Goal: Information Seeking & Learning: Learn about a topic

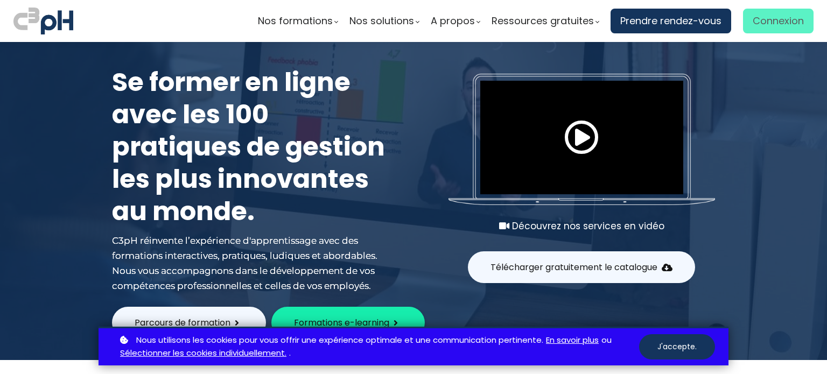
type input "[EMAIL_ADDRESS][DOMAIN_NAME]"
click at [776, 23] on span "Connexion" at bounding box center [778, 21] width 51 height 16
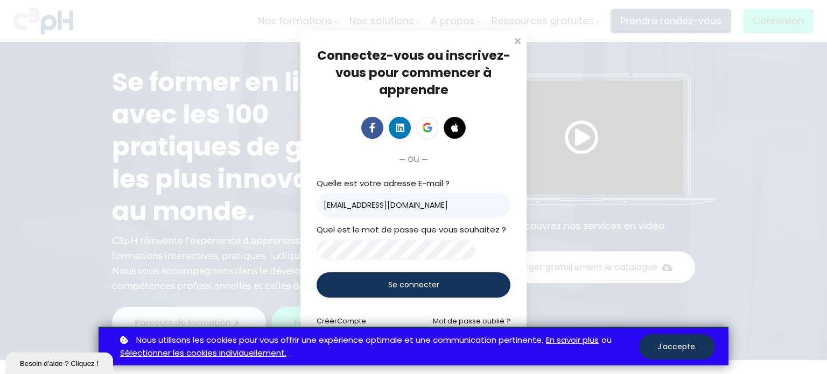
click at [415, 284] on span "Se connecter" at bounding box center [413, 284] width 51 height 11
click at [683, 349] on button "J'accepte." at bounding box center [677, 346] width 76 height 25
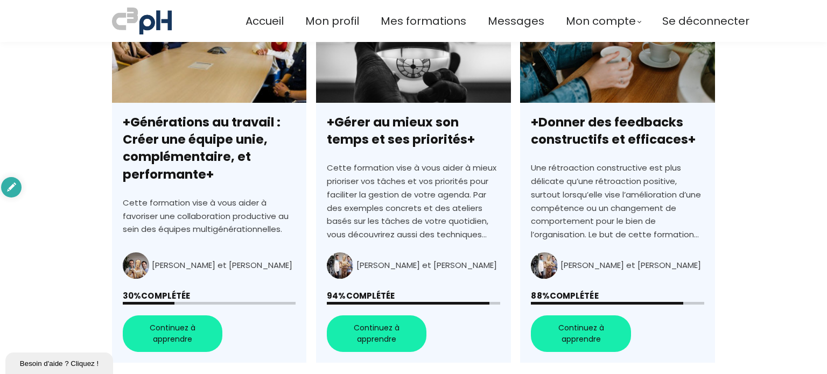
scroll to position [416, 0]
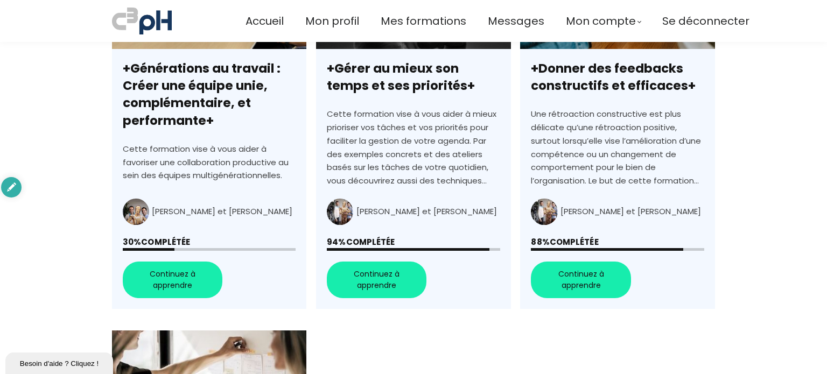
click at [167, 264] on link "+Générations au travail : Créer une équipe unie, complémentaire, et performante+" at bounding box center [209, 125] width 194 height 370
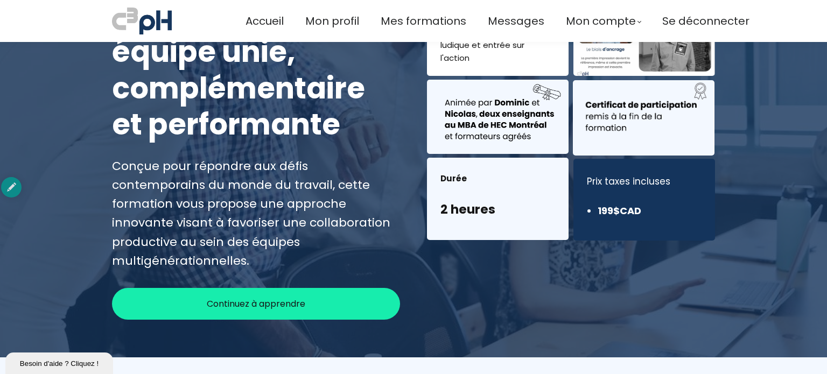
scroll to position [215, 0]
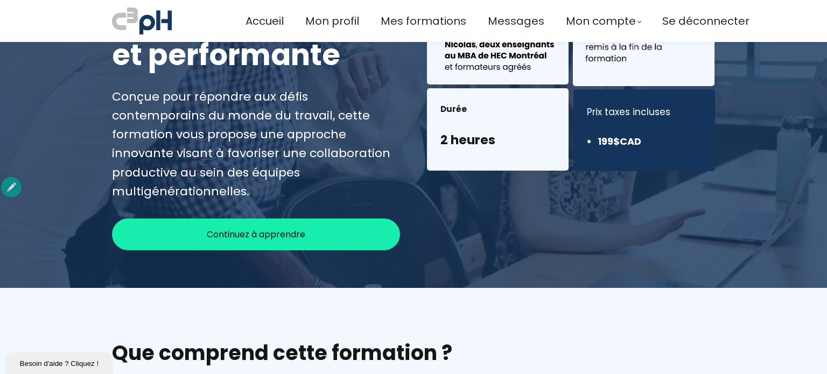
click at [258, 228] on span "Continuez à apprendre" at bounding box center [256, 234] width 99 height 13
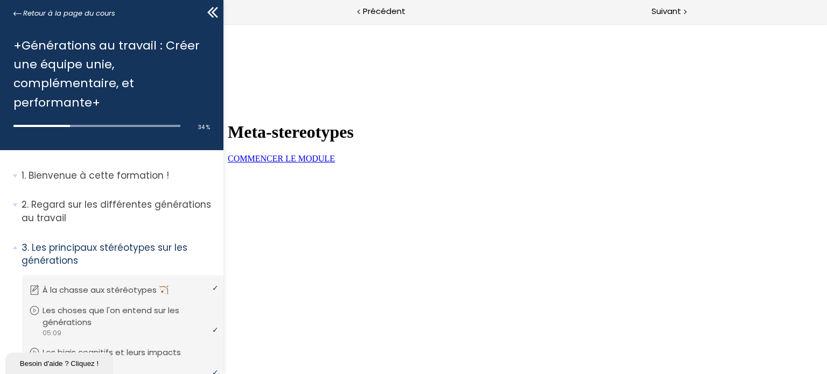
click at [334, 163] on span "COMMENCER LE MODULE" at bounding box center [280, 158] width 107 height 9
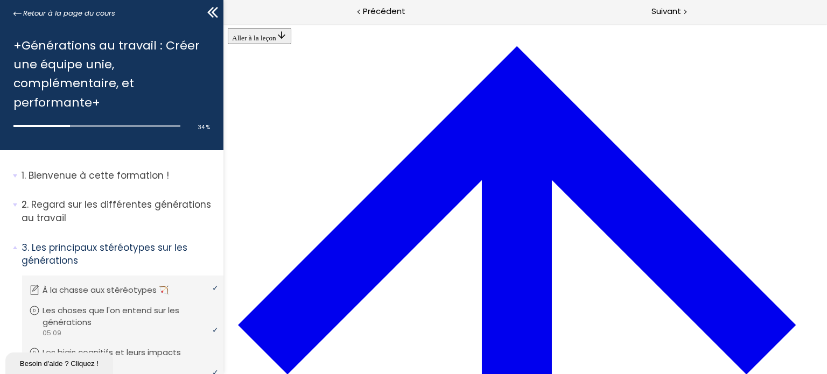
scroll to position [1815, 0]
drag, startPoint x: 555, startPoint y: 96, endPoint x: 687, endPoint y: 98, distance: 131.4
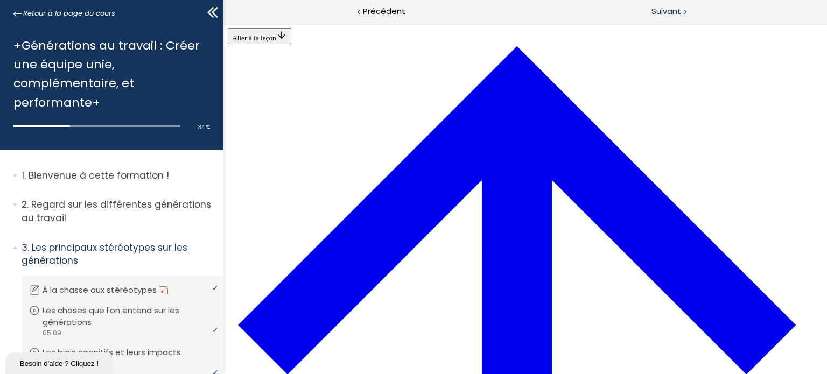
click at [673, 6] on span "Suivant" at bounding box center [667, 11] width 30 height 13
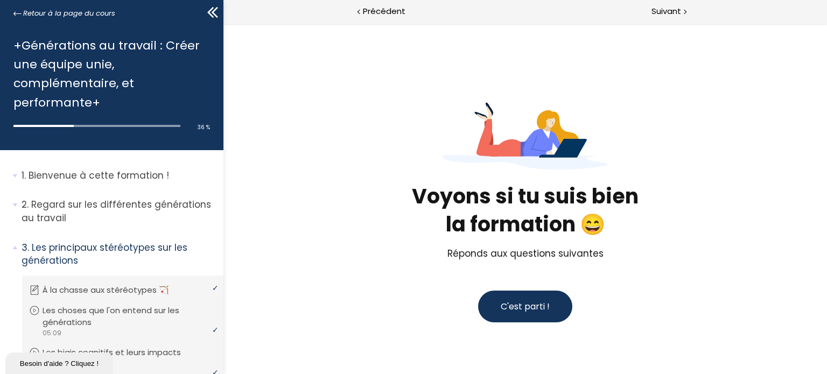
click at [518, 301] on span "C'est parti !" at bounding box center [524, 306] width 49 height 12
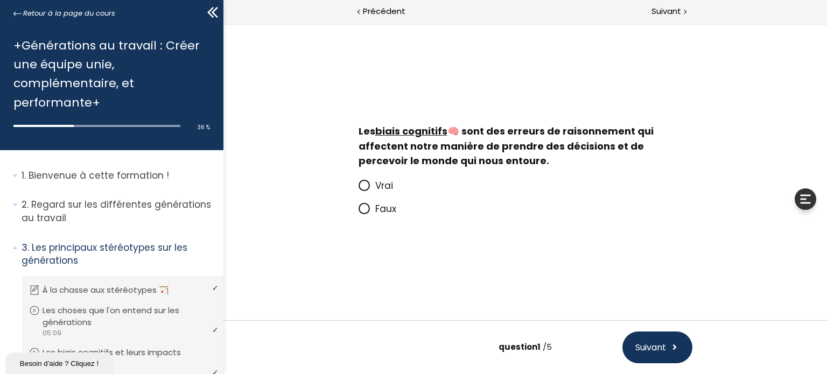
click at [364, 185] on icon at bounding box center [363, 185] width 6 height 6
click at [358, 189] on input "Vrai" at bounding box center [358, 189] width 0 height 0
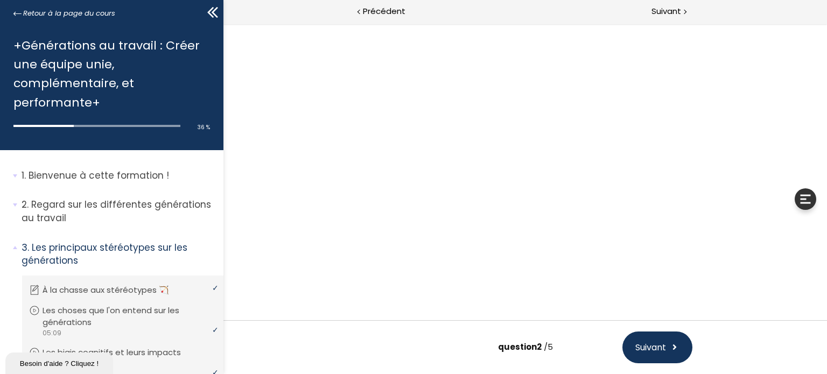
scroll to position [67, 0]
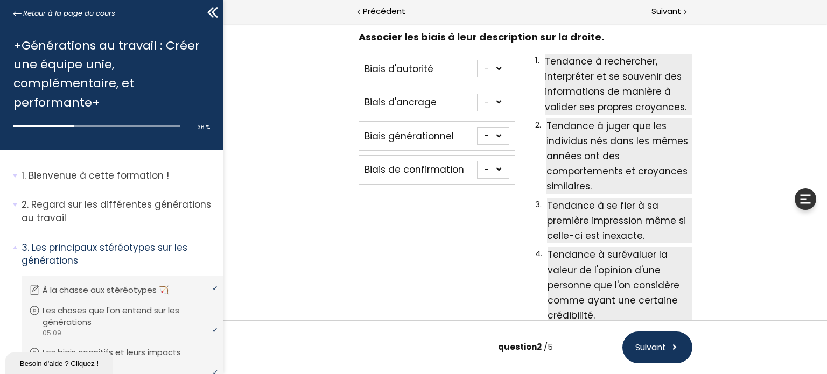
click at [495, 166] on select "- 1 2 3 4" at bounding box center [493, 170] width 32 height 18
select select "667aa74778384"
click at [477, 161] on select "- 1 2 3 4" at bounding box center [493, 170] width 32 height 18
click at [494, 132] on select "- 1 2 3 4" at bounding box center [493, 136] width 32 height 18
select select "667aa747783c5"
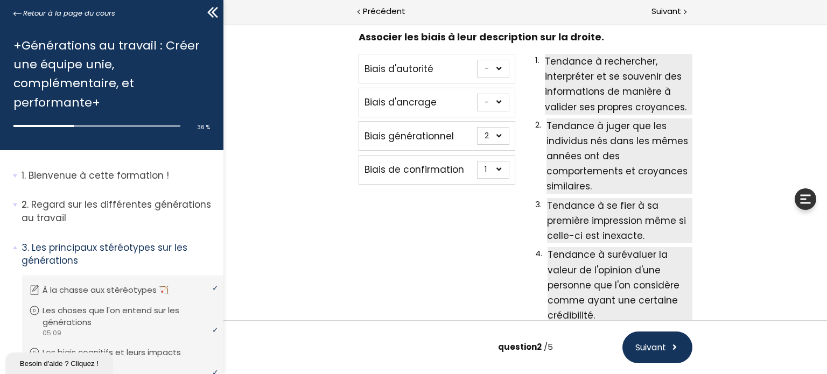
click at [477, 127] on select "- 1 2 3 4" at bounding box center [493, 136] width 32 height 18
click at [497, 102] on select "- 1 2 3 4" at bounding box center [493, 103] width 32 height 18
select select "667aa74778345"
click at [477, 94] on select "- 1 2 3 4" at bounding box center [493, 103] width 32 height 18
drag, startPoint x: 495, startPoint y: 68, endPoint x: 495, endPoint y: 76, distance: 7.6
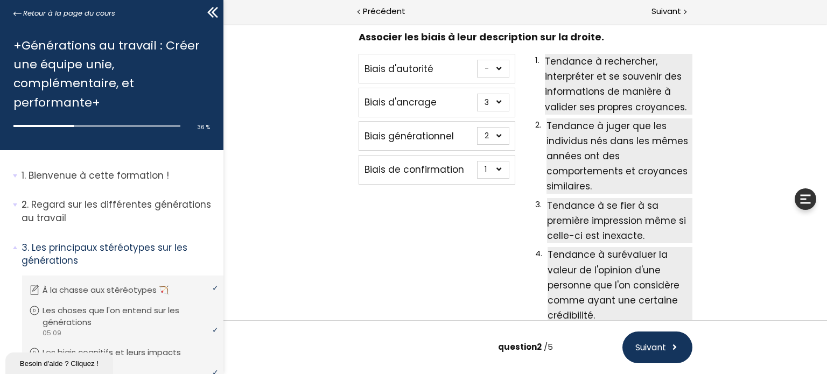
click at [495, 68] on select "- 1 2 3 4" at bounding box center [493, 69] width 32 height 18
select select "667aa74778402"
click at [477, 60] on select "- 1 2 3 4" at bounding box center [493, 69] width 32 height 18
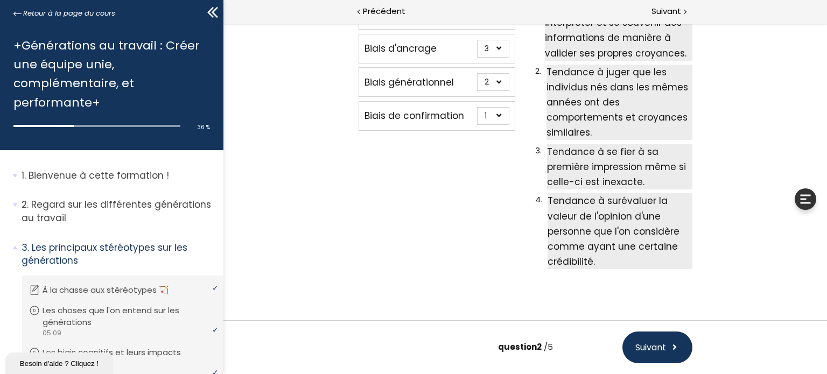
scroll to position [144, 0]
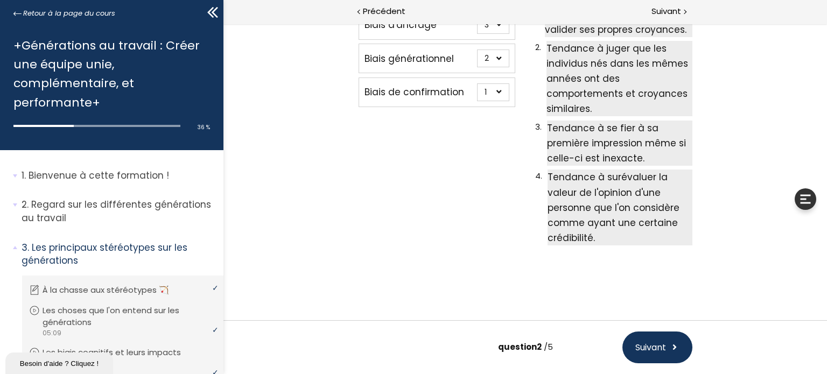
click at [643, 346] on span "Suivant" at bounding box center [650, 347] width 31 height 13
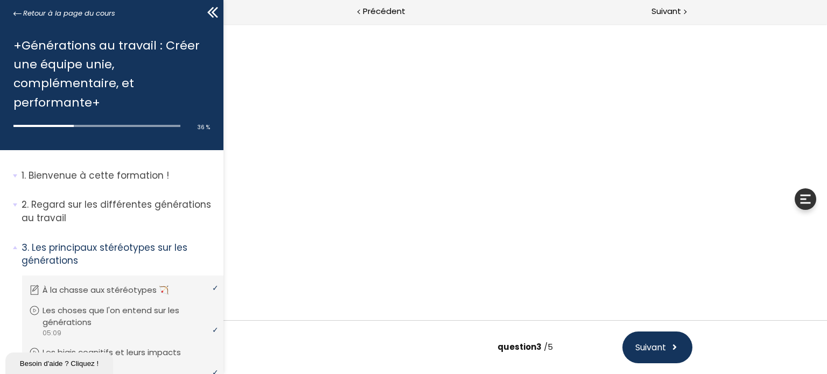
scroll to position [0, 0]
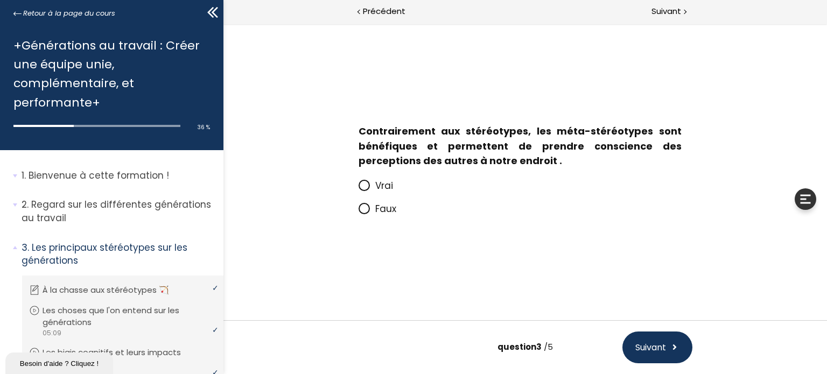
click at [362, 211] on icon at bounding box center [363, 208] width 6 height 6
click at [358, 212] on input "Faux" at bounding box center [358, 212] width 0 height 0
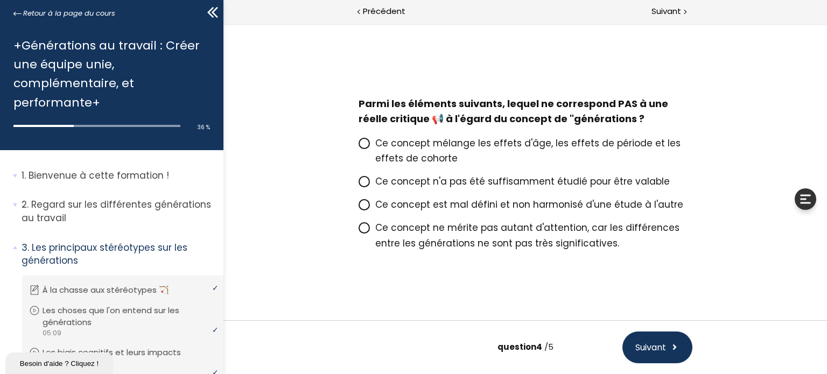
scroll to position [5, 0]
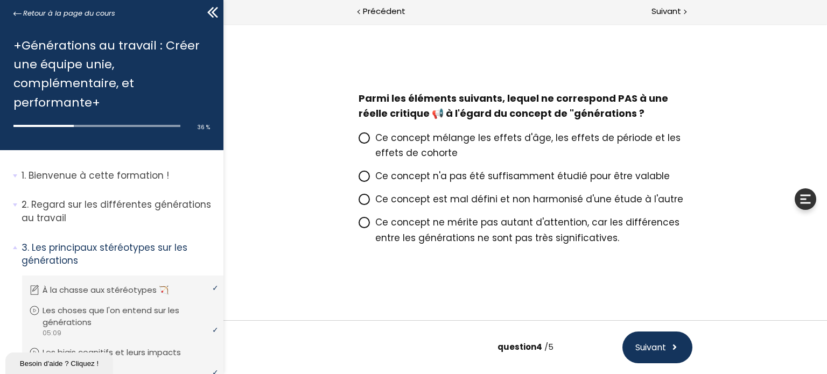
click at [360, 136] on icon at bounding box center [363, 138] width 6 height 6
click at [358, 141] on input "Ce concept mélange les effets d'âge, les effets de période et les effets de coh…" at bounding box center [358, 141] width 0 height 0
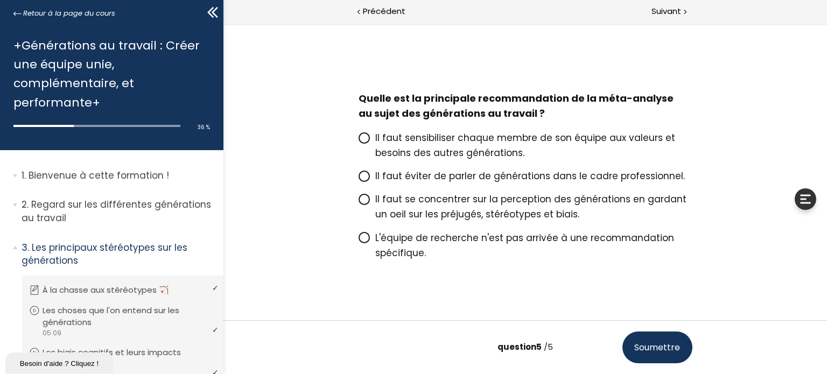
scroll to position [20, 0]
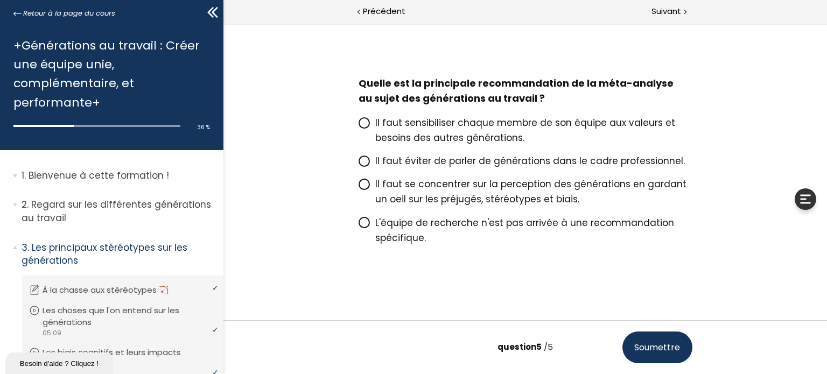
click at [361, 122] on icon at bounding box center [363, 123] width 6 height 6
click at [358, 126] on input "Il faut sensibiliser chaque membre de son équipe aux valeurs et besoins des aut…" at bounding box center [358, 126] width 0 height 0
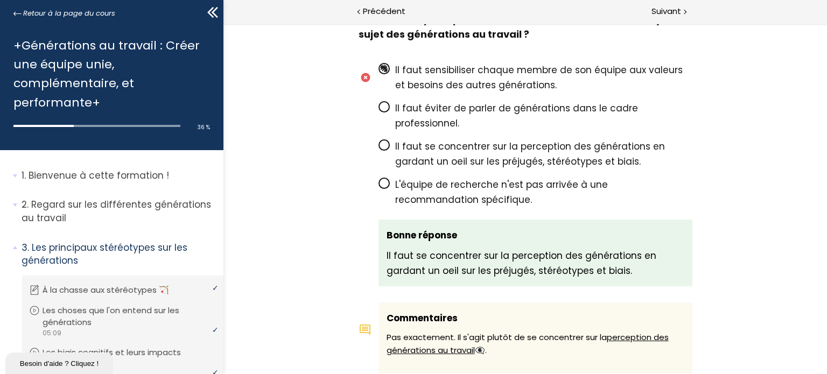
scroll to position [1830, 0]
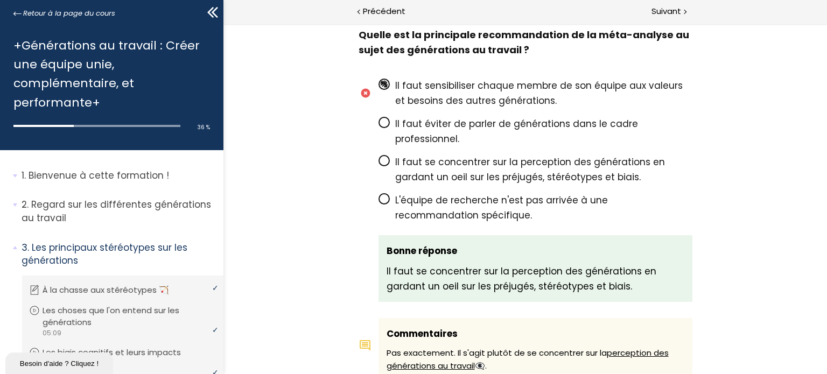
click at [381, 157] on icon at bounding box center [383, 160] width 6 height 6
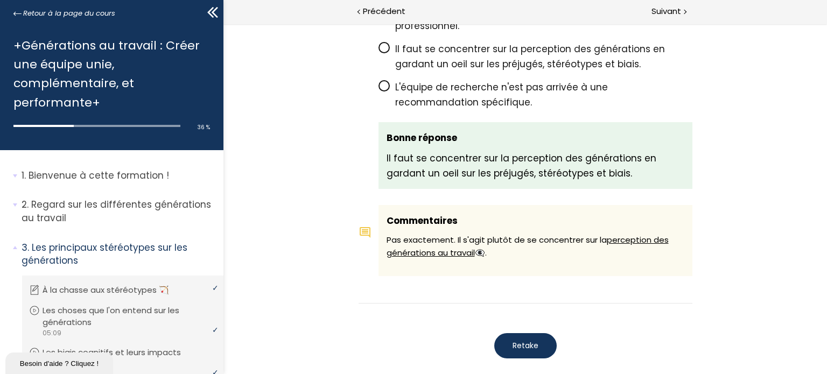
scroll to position [1980, 0]
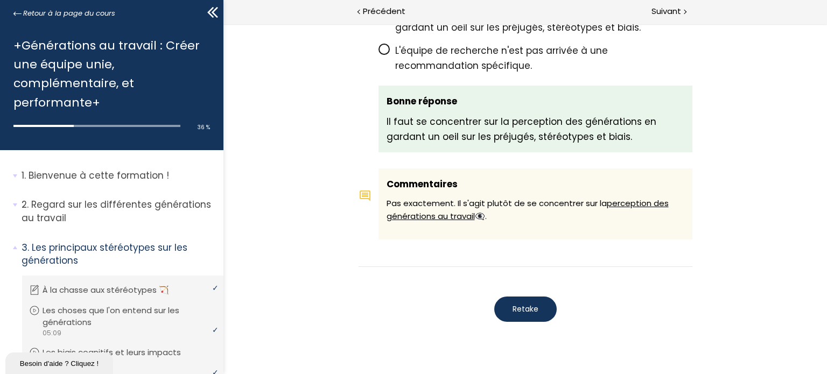
click at [524, 304] on span "Retake" at bounding box center [525, 309] width 26 height 11
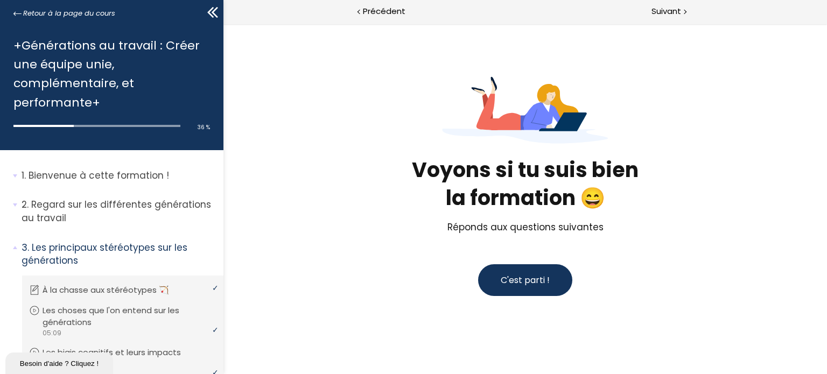
scroll to position [25, 0]
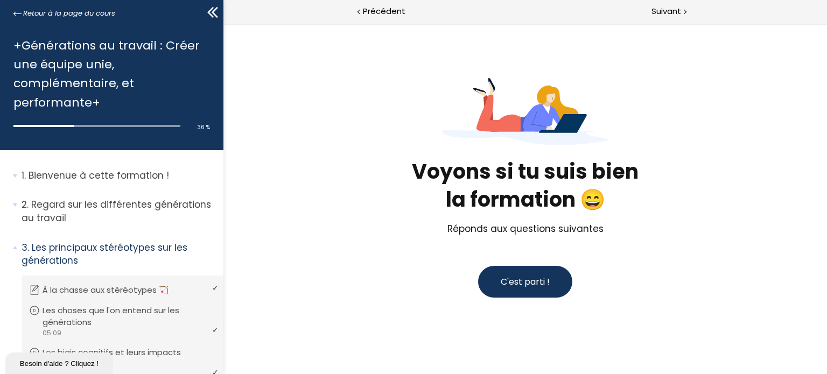
click at [518, 284] on span "C'est parti !" at bounding box center [524, 282] width 49 height 12
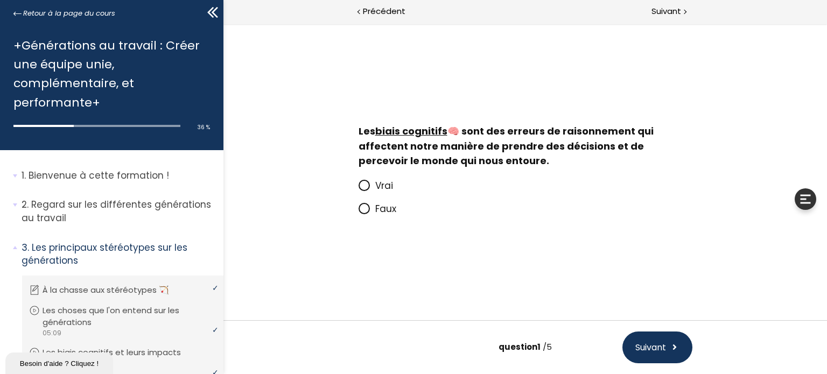
click at [666, 351] on span "Suivant" at bounding box center [650, 347] width 31 height 13
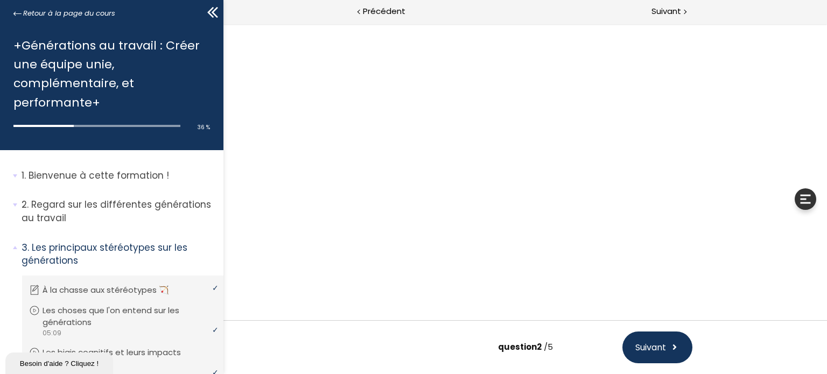
scroll to position [67, 0]
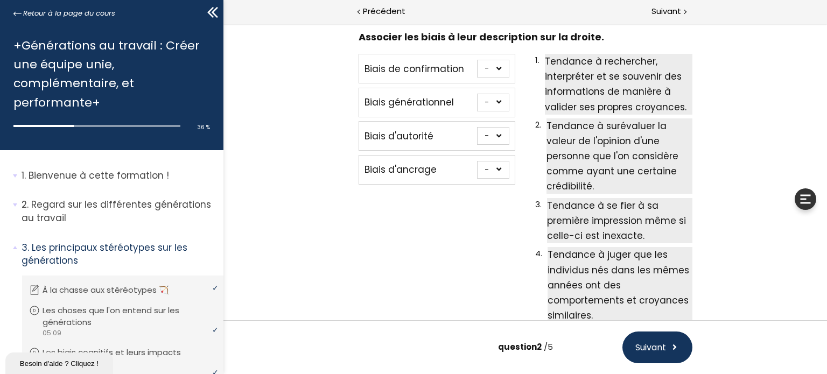
click at [665, 351] on span "Suivant" at bounding box center [650, 347] width 31 height 13
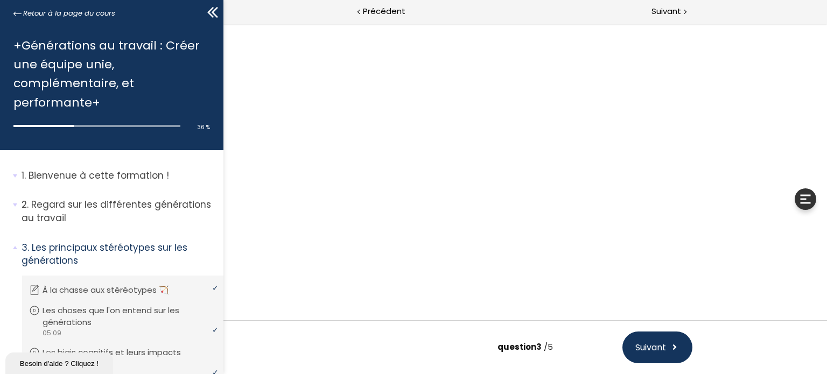
scroll to position [0, 0]
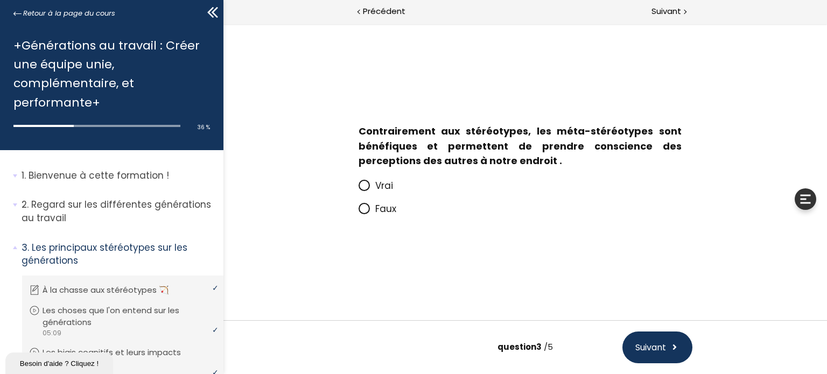
click at [665, 351] on span "Suivant" at bounding box center [650, 347] width 31 height 13
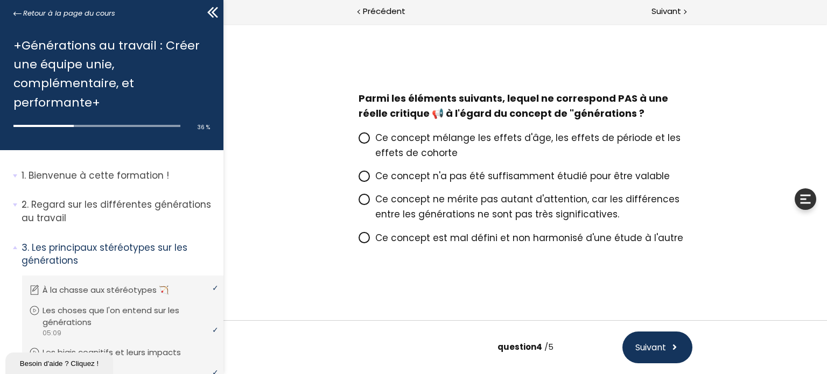
click at [665, 351] on span "Suivant" at bounding box center [650, 347] width 31 height 13
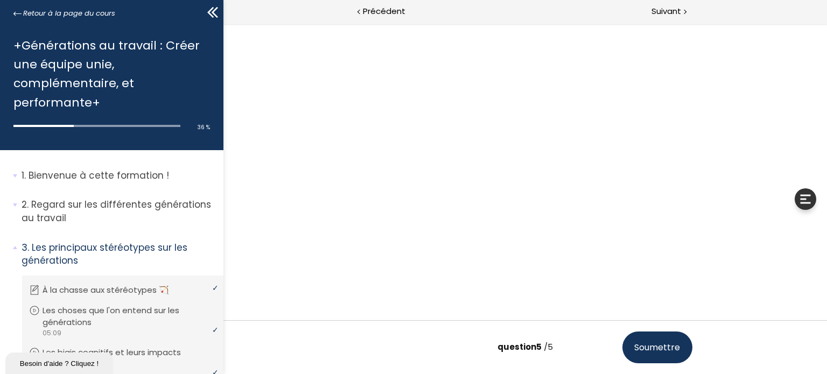
scroll to position [20, 0]
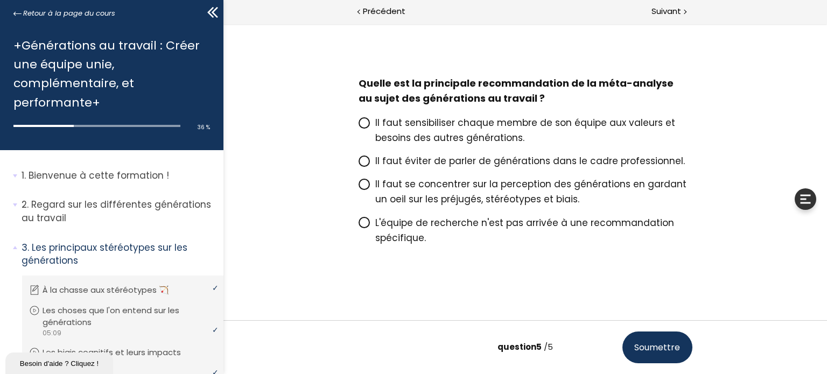
click at [667, 348] on span "Soumettre" at bounding box center [657, 347] width 46 height 13
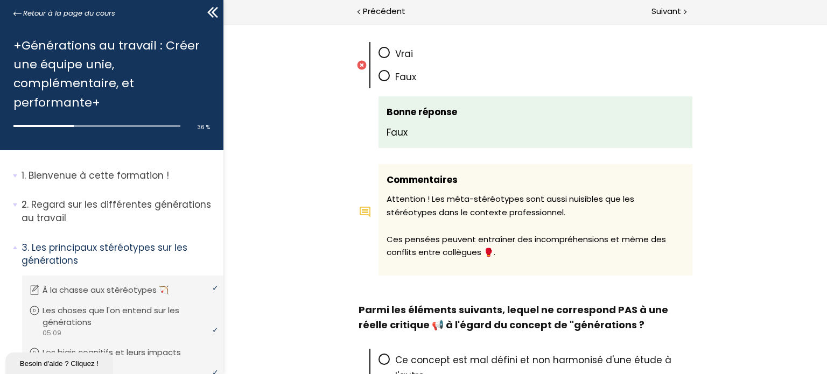
scroll to position [1144, 0]
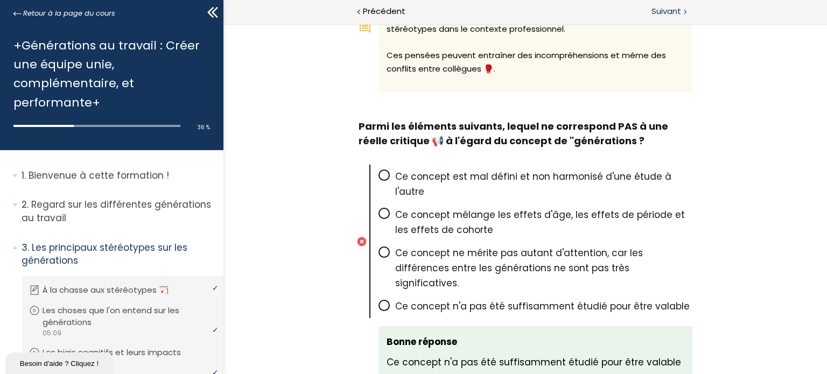
click at [674, 13] on span "Suivant" at bounding box center [667, 11] width 30 height 13
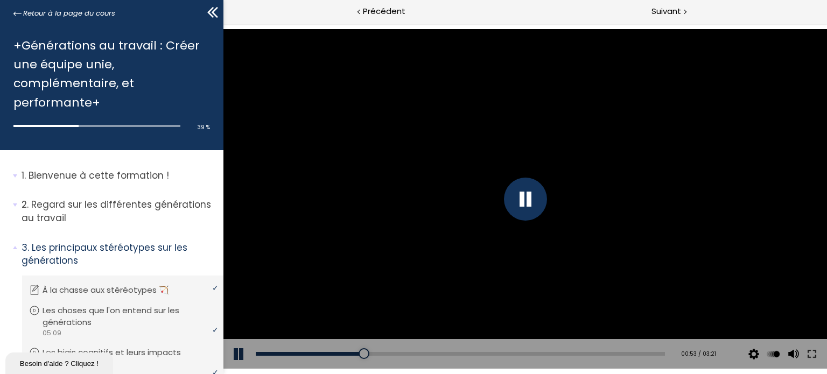
click at [234, 350] on button at bounding box center [239, 354] width 32 height 30
click at [237, 354] on button at bounding box center [239, 354] width 32 height 30
click at [523, 191] on div at bounding box center [524, 199] width 43 height 43
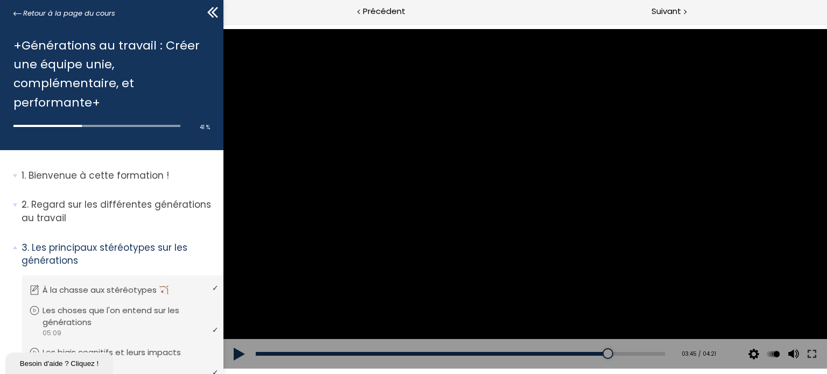
click at [237, 355] on button at bounding box center [239, 354] width 32 height 30
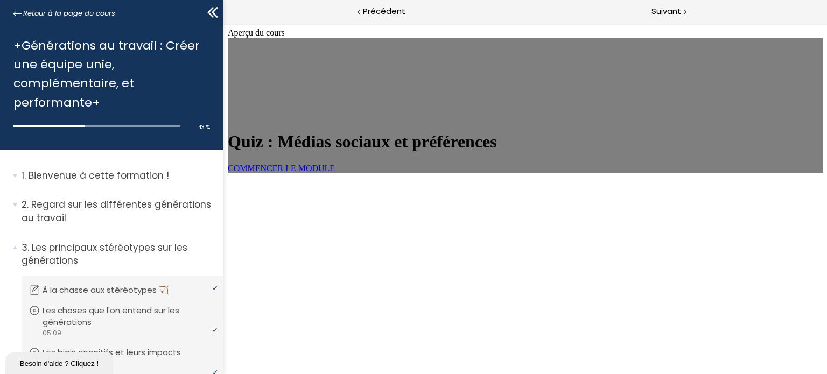
scroll to position [52, 0]
click at [334, 173] on span "COMMENCER LE MODULE" at bounding box center [280, 168] width 107 height 9
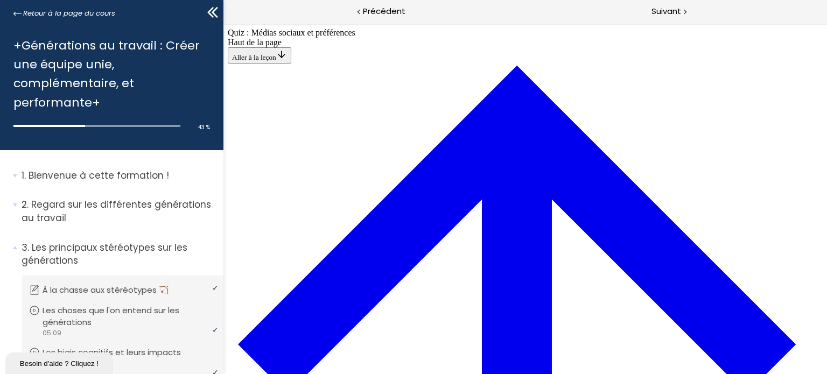
scroll to position [468, 0]
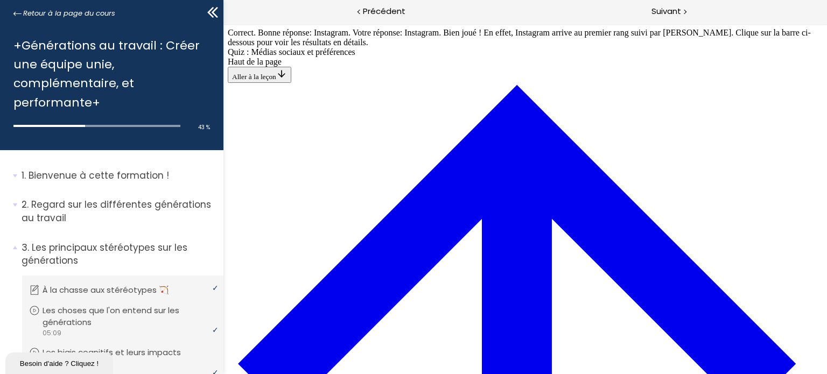
scroll to position [1372, 0]
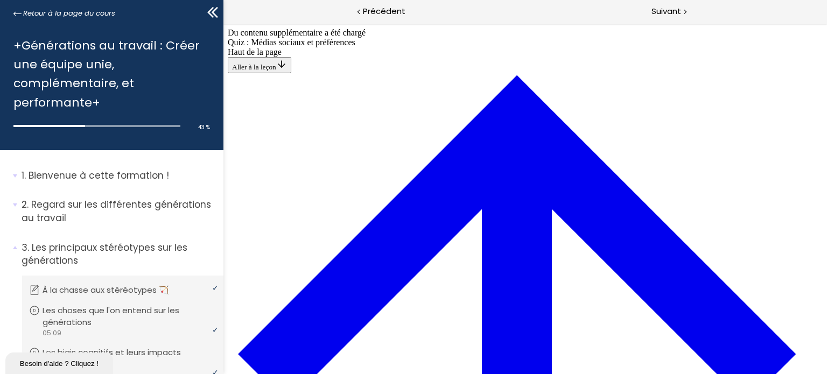
scroll to position [1717, 0]
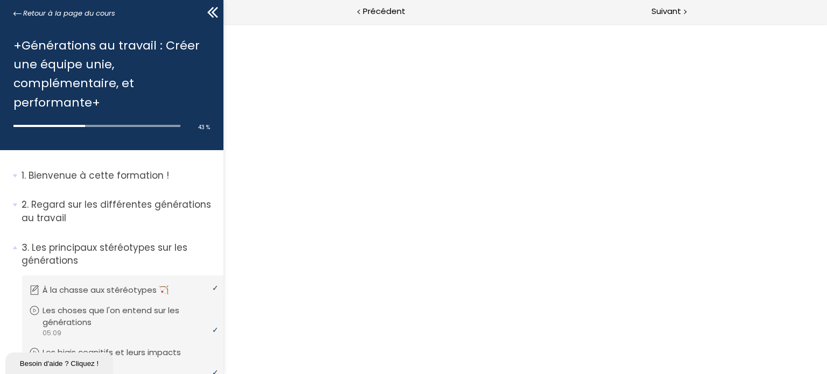
drag, startPoint x: 275, startPoint y: 57, endPoint x: 334, endPoint y: 61, distance: 58.9
click at [338, 63] on button "Dézoomer l'image" at bounding box center [525, 199] width 604 height 351
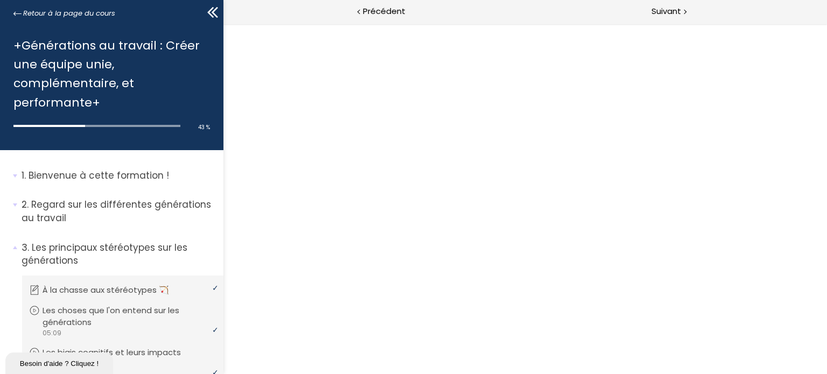
click at [456, 151] on button "Dézoomer l'image" at bounding box center [525, 199] width 604 height 351
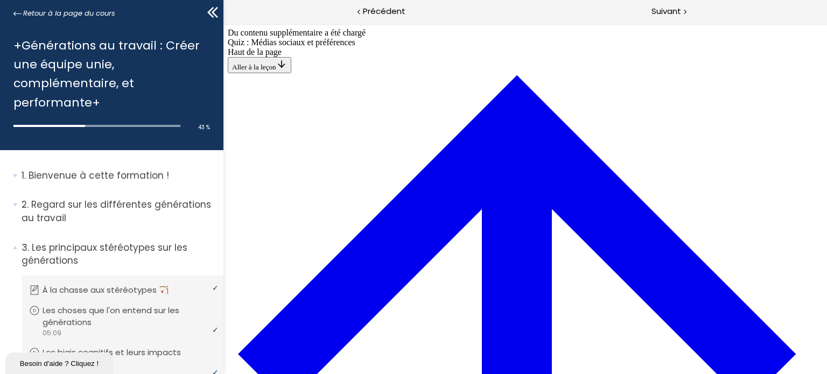
scroll to position [1584, 0]
click at [672, 5] on span "Suivant" at bounding box center [667, 11] width 30 height 13
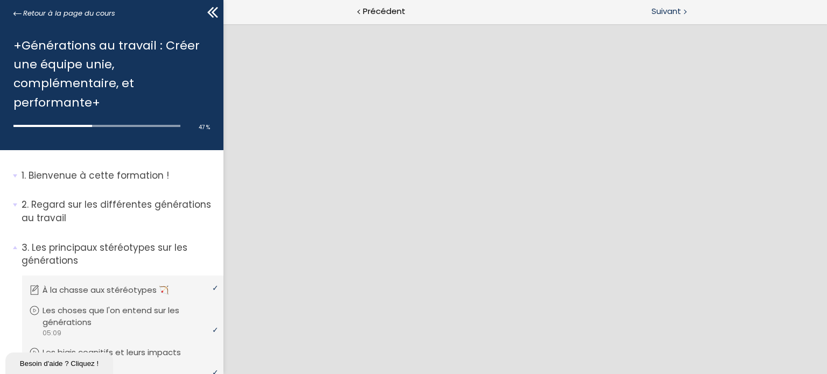
click at [668, 11] on span "Suivant" at bounding box center [667, 11] width 30 height 13
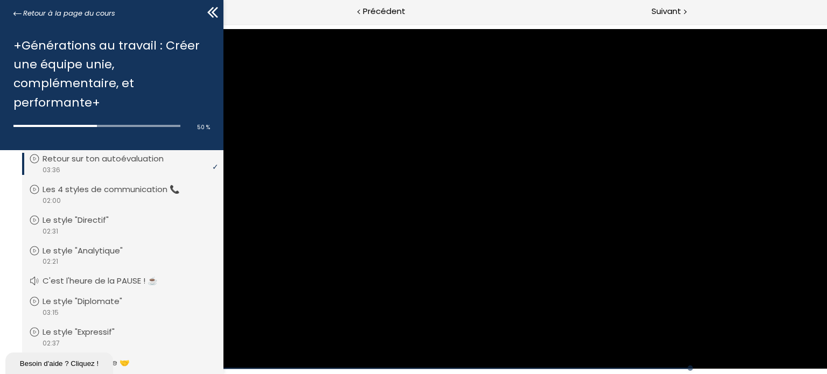
scroll to position [592, 0]
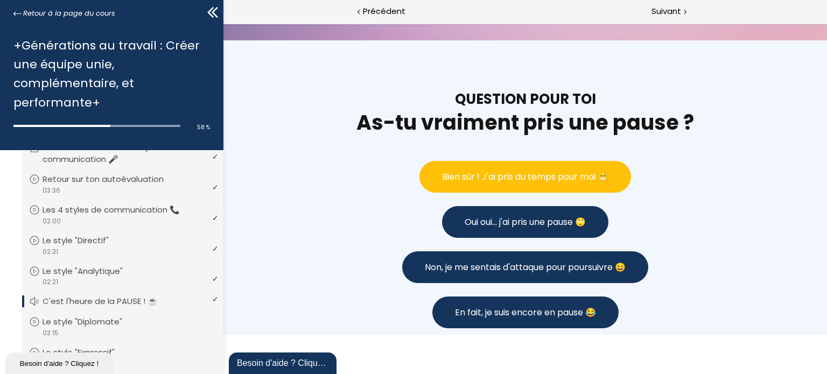
scroll to position [862, 0]
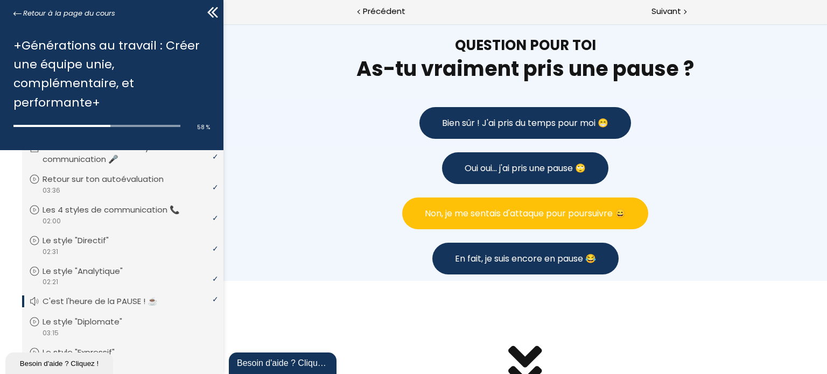
click at [577, 211] on span "Non, je me sentais d'attaque pour poursuivre 😄" at bounding box center [524, 213] width 201 height 13
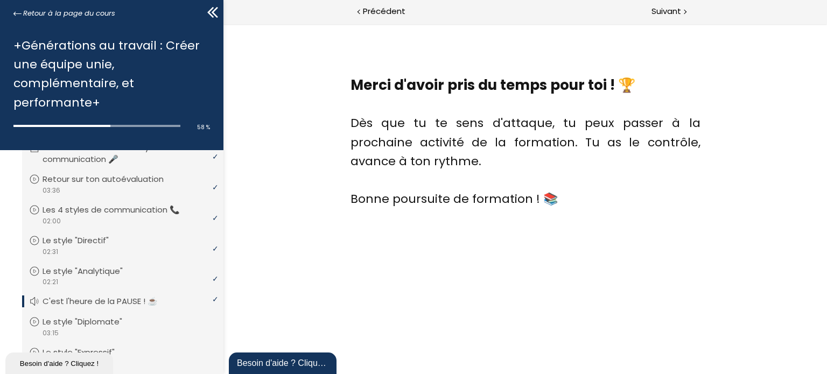
scroll to position [1295, 0]
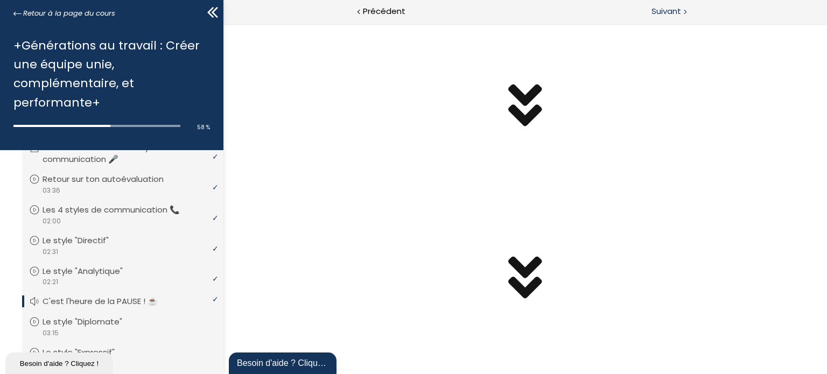
click at [664, 11] on span "Suivant" at bounding box center [667, 11] width 30 height 13
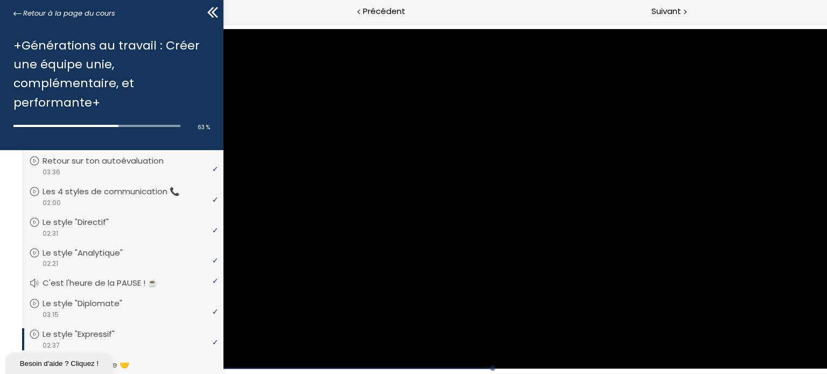
scroll to position [592, 0]
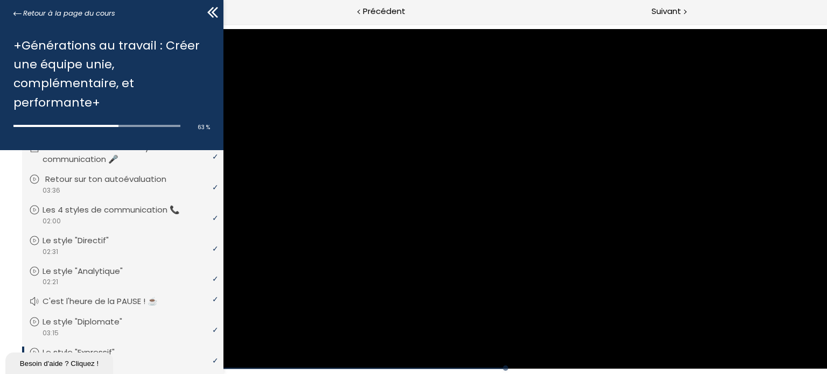
click at [100, 185] on p "Retour sur ton autoévaluation" at bounding box center [113, 179] width 137 height 12
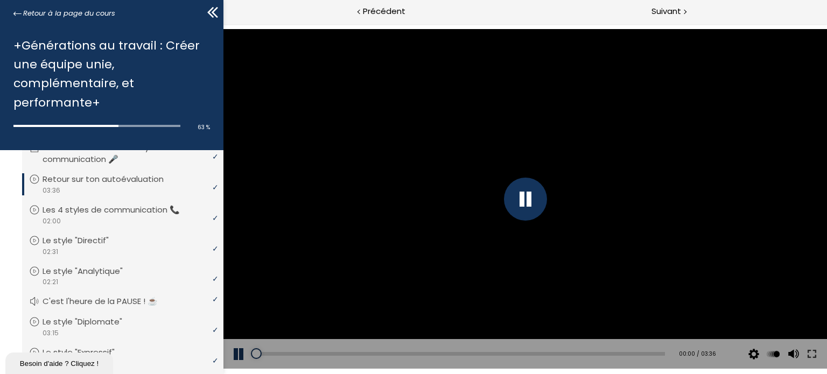
drag, startPoint x: 261, startPoint y: 352, endPoint x: 248, endPoint y: 357, distance: 13.8
click at [250, 360] on div "Add chapter 00:00 00:00 / 03:36 Subtitles None Auto 4k 1080p 720p 540p 360p 224…" at bounding box center [525, 354] width 604 height 30
click at [59, 165] on p "Autoévaluation sur ton style de communication 🎤" at bounding box center [130, 154] width 171 height 24
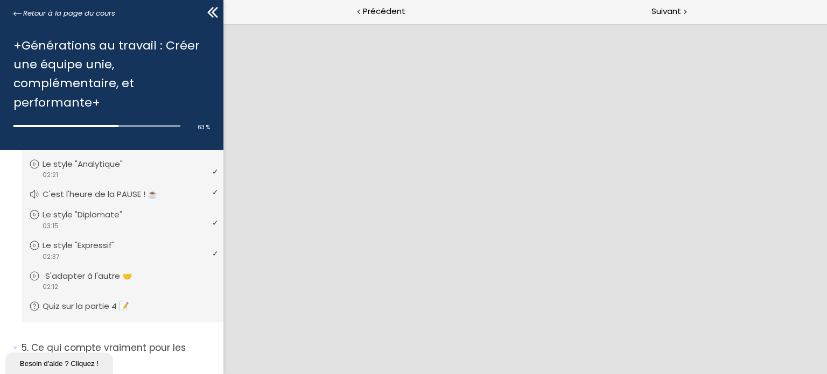
scroll to position [700, 0]
click at [86, 251] on p "Le style "Expressif"" at bounding box center [89, 245] width 88 height 12
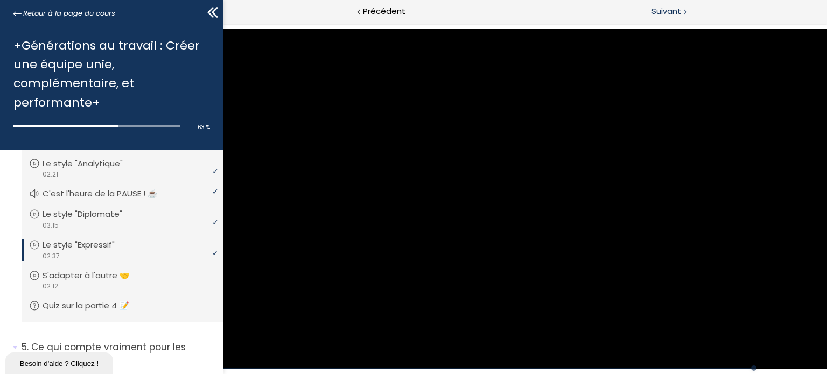
click at [666, 10] on span "Suivant" at bounding box center [667, 11] width 30 height 13
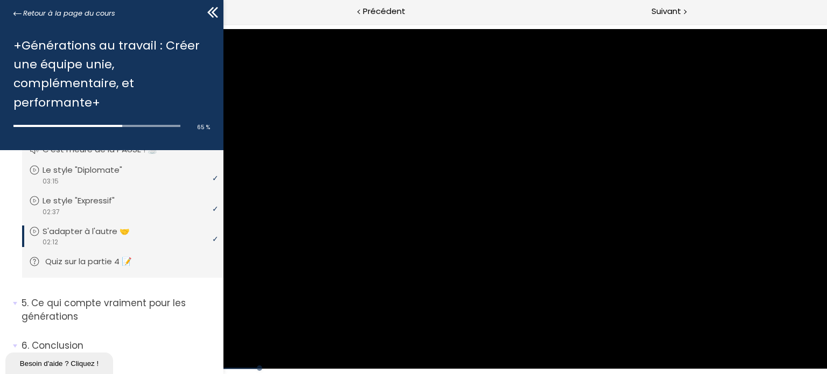
scroll to position [726, 0]
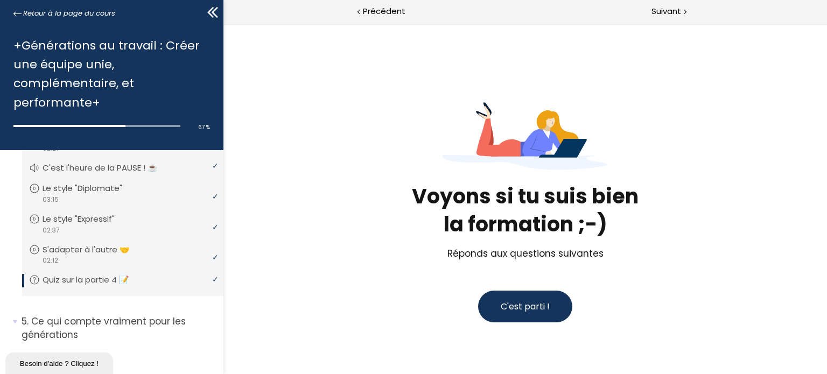
click at [524, 311] on span "C'est parti !" at bounding box center [524, 306] width 49 height 12
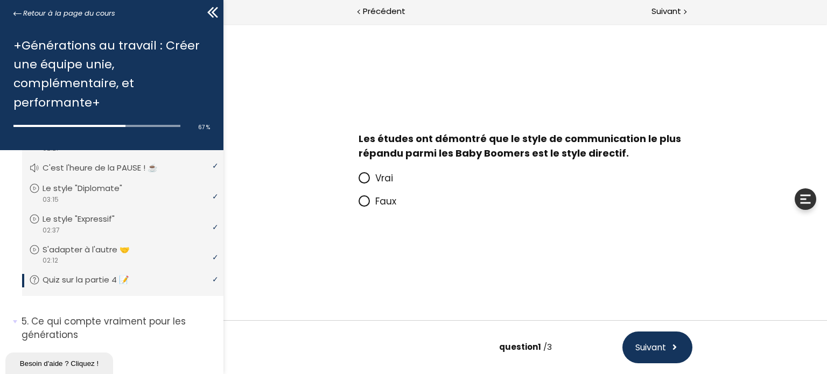
click at [362, 201] on icon at bounding box center [363, 201] width 6 height 6
click at [358, 205] on input "Faux" at bounding box center [358, 205] width 0 height 0
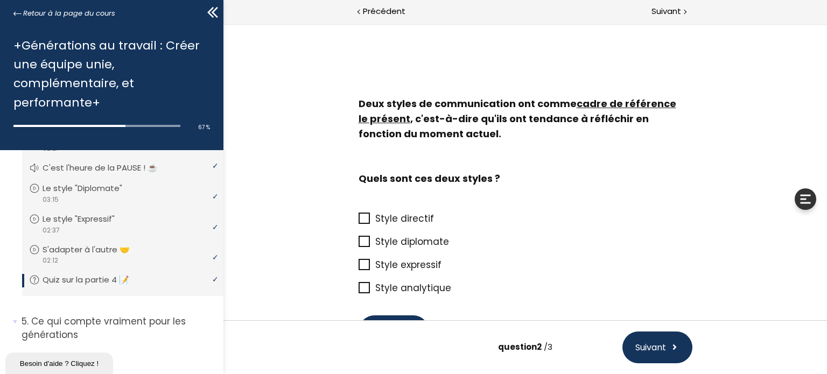
scroll to position [67, 0]
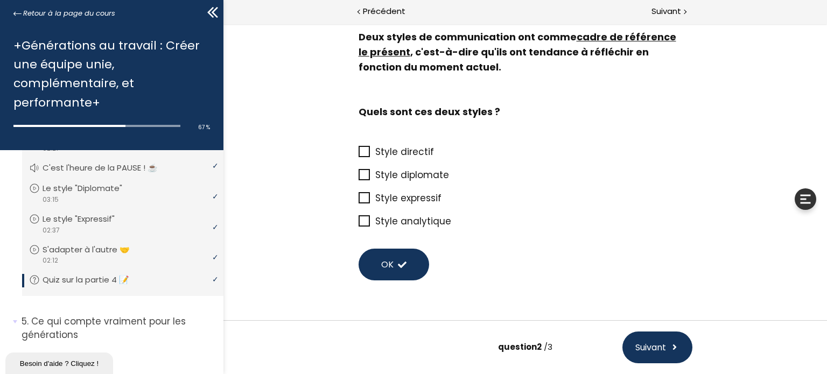
click at [362, 174] on icon at bounding box center [364, 175] width 9 height 9
click at [358, 178] on input "Style diplomate" at bounding box center [358, 178] width 0 height 0
click at [361, 147] on icon at bounding box center [363, 151] width 9 height 9
click at [358, 155] on input "Style directif" at bounding box center [358, 155] width 0 height 0
click at [381, 263] on span "OK" at bounding box center [387, 264] width 12 height 13
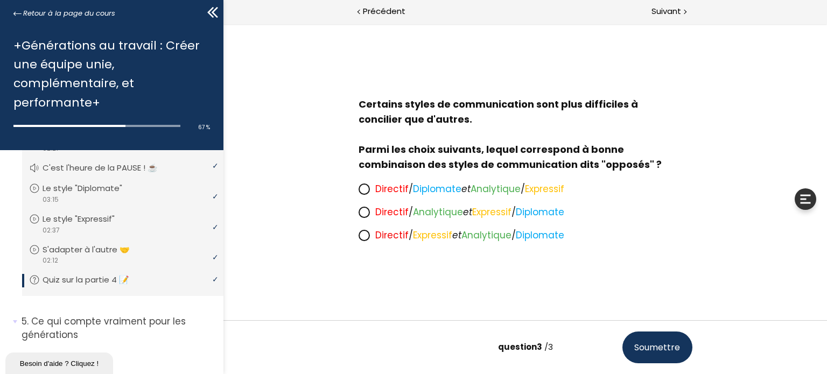
scroll to position [0, 0]
click at [364, 187] on icon at bounding box center [363, 189] width 6 height 6
click at [358, 192] on input "Directif / Diplomate et Analytique / Expressif" at bounding box center [358, 192] width 0 height 0
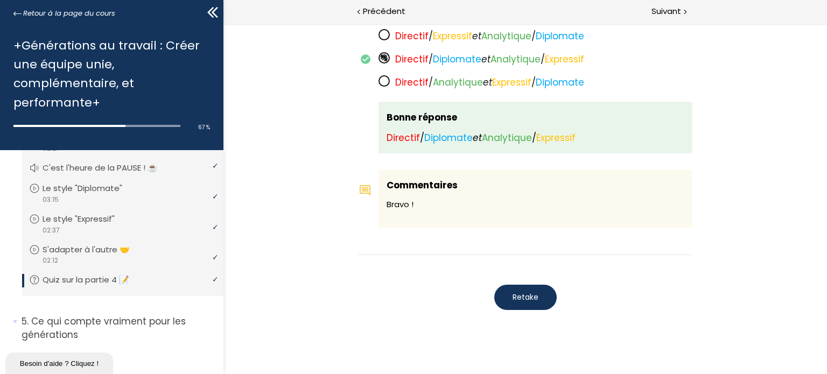
scroll to position [915, 0]
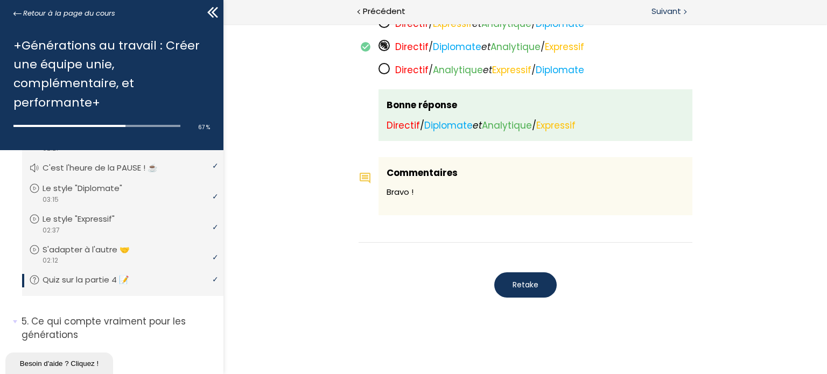
click at [673, 12] on span "Suivant" at bounding box center [667, 11] width 30 height 13
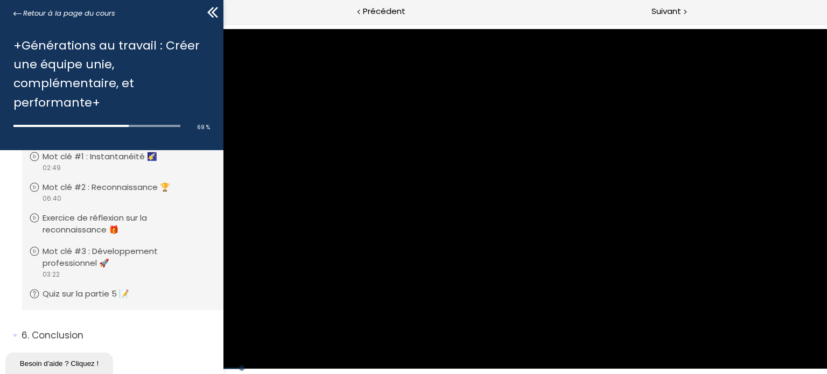
scroll to position [1118, 0]
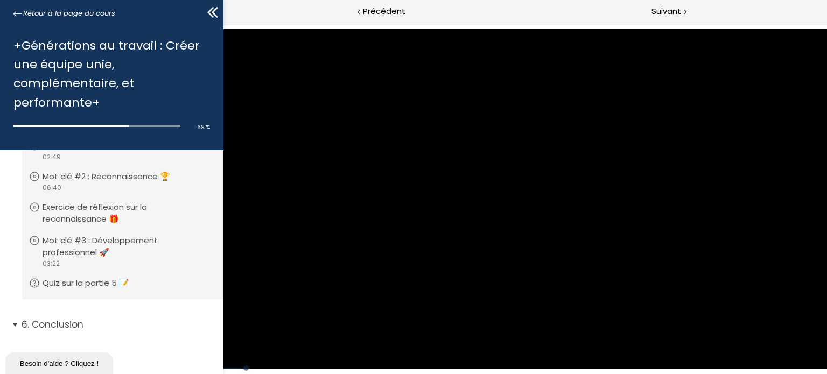
click at [12, 325] on li "6. Conclusion Vous devez avoir terminé l'unité (Mot de la fin) pour pouvoir con…" at bounding box center [111, 329] width 223 height 38
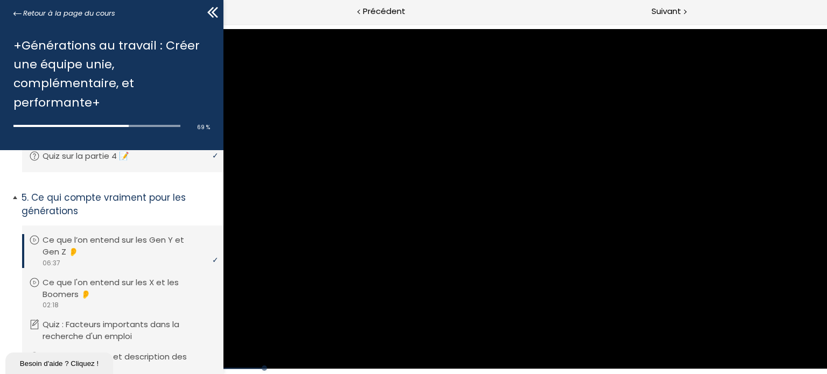
scroll to position [902, 0]
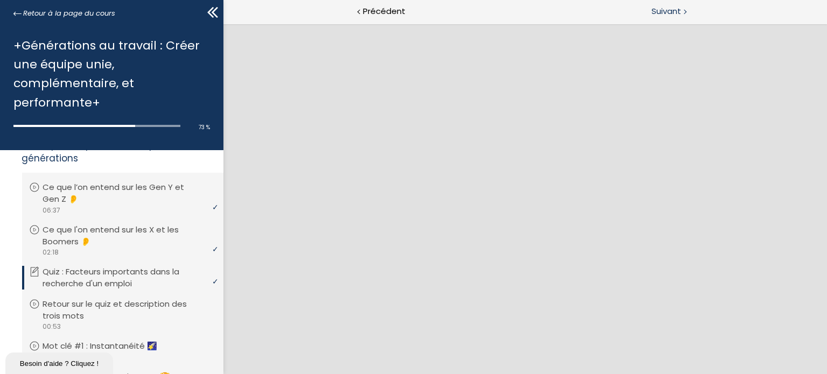
click at [674, 12] on span "Suivant" at bounding box center [667, 11] width 30 height 13
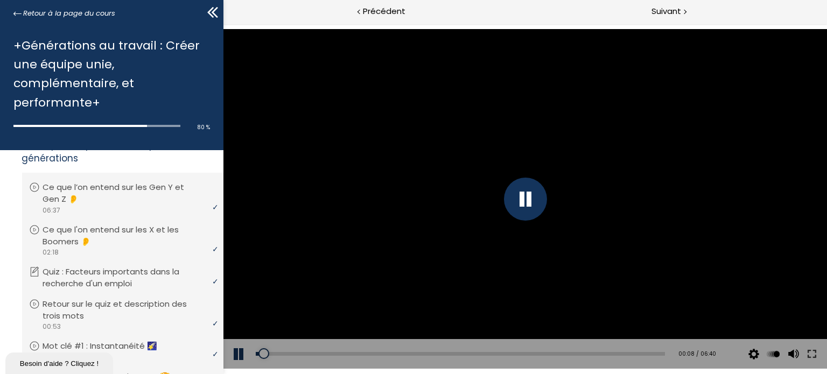
click at [523, 195] on div at bounding box center [524, 199] width 43 height 43
click at [512, 162] on div at bounding box center [525, 199] width 604 height 340
click at [512, 200] on div at bounding box center [524, 199] width 43 height 43
click at [512, 200] on div at bounding box center [525, 199] width 604 height 340
click at [523, 195] on div at bounding box center [524, 199] width 43 height 43
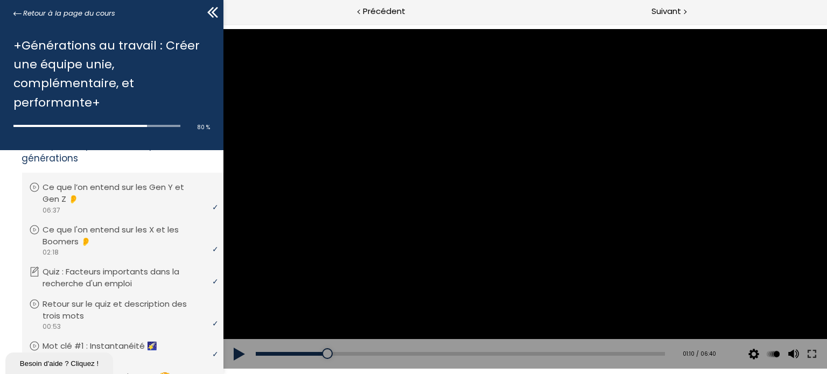
click at [523, 195] on div at bounding box center [525, 199] width 604 height 340
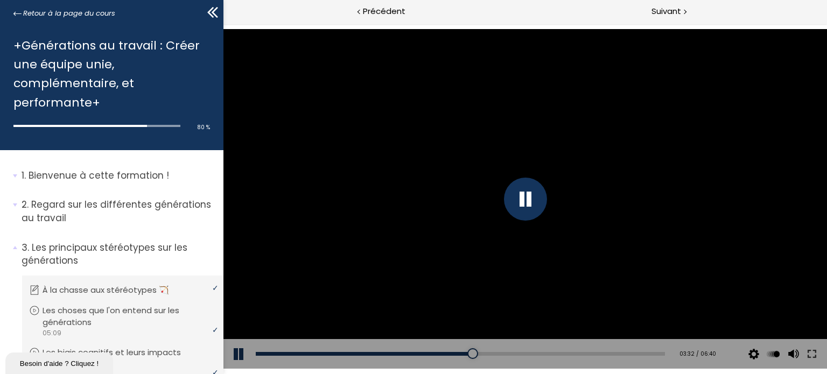
scroll to position [902, 0]
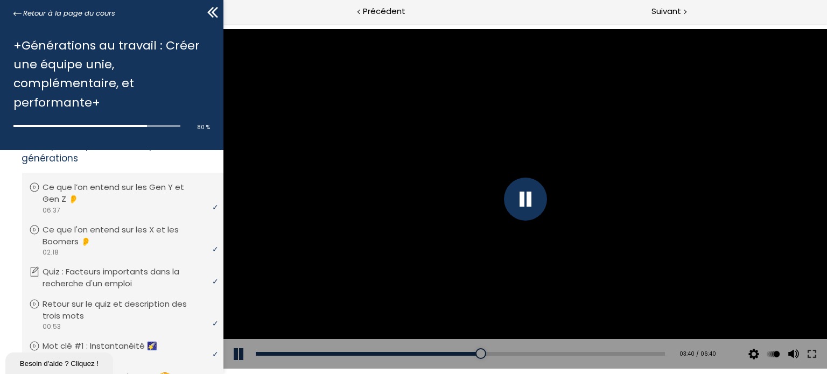
click at [514, 191] on div at bounding box center [524, 199] width 43 height 43
drag, startPoint x: 478, startPoint y: 211, endPoint x: 459, endPoint y: 213, distance: 19.0
click at [478, 211] on div at bounding box center [525, 199] width 604 height 340
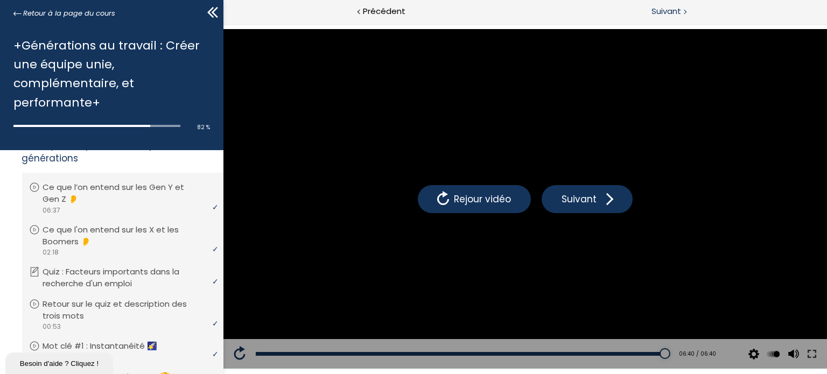
click at [662, 8] on span "Suivant" at bounding box center [667, 11] width 30 height 13
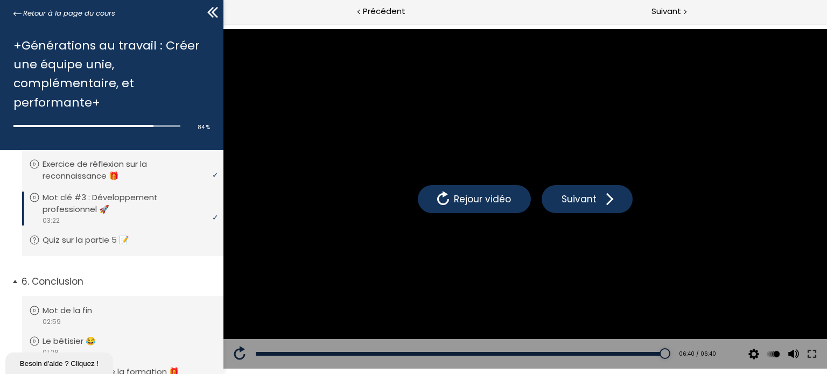
scroll to position [1120, 0]
